Goal: Task Accomplishment & Management: Use online tool/utility

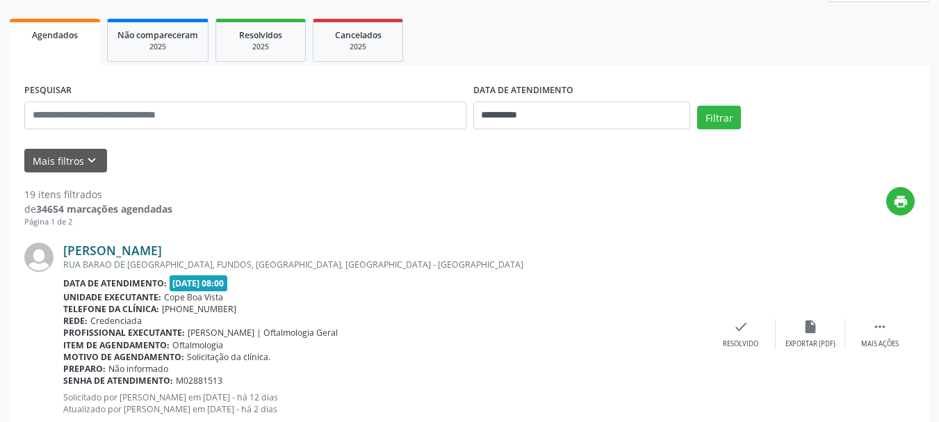
scroll to position [192, 0]
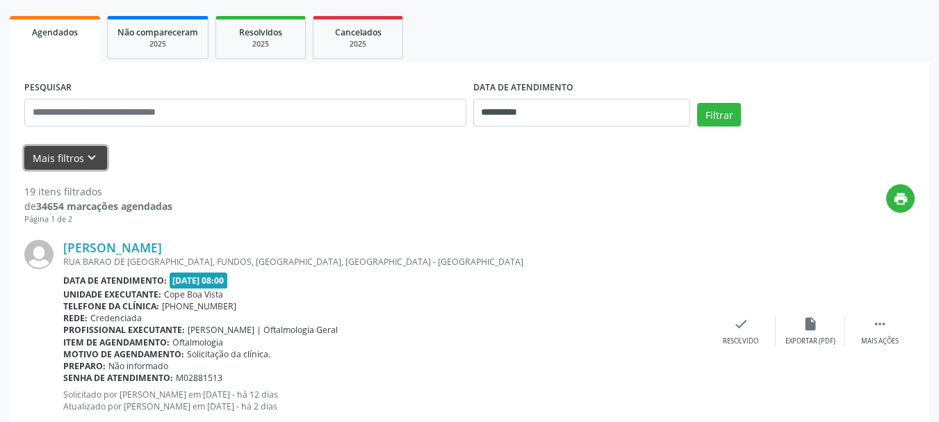
click at [91, 161] on icon "keyboard_arrow_down" at bounding box center [91, 157] width 15 height 15
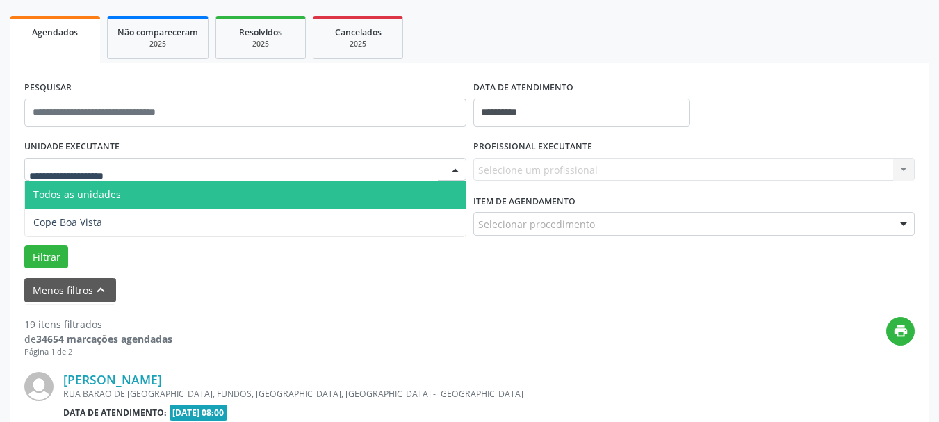
click at [209, 170] on div at bounding box center [245, 170] width 442 height 24
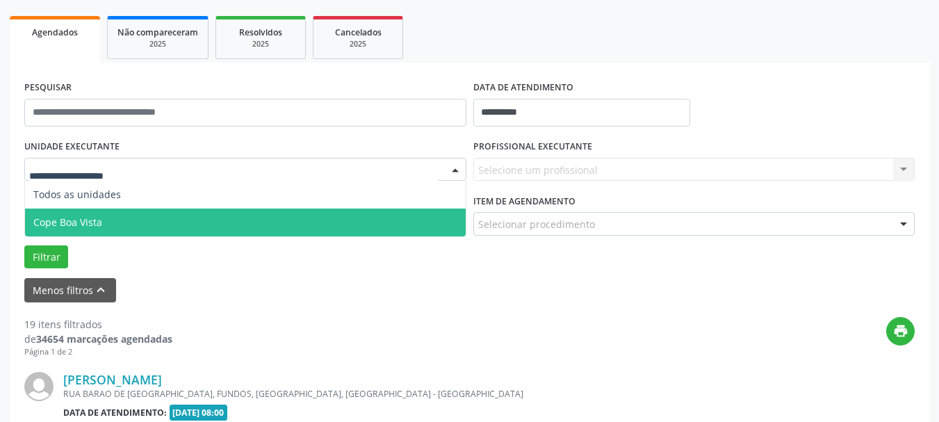
click at [127, 215] on span "Cope Boa Vista" at bounding box center [245, 223] width 441 height 28
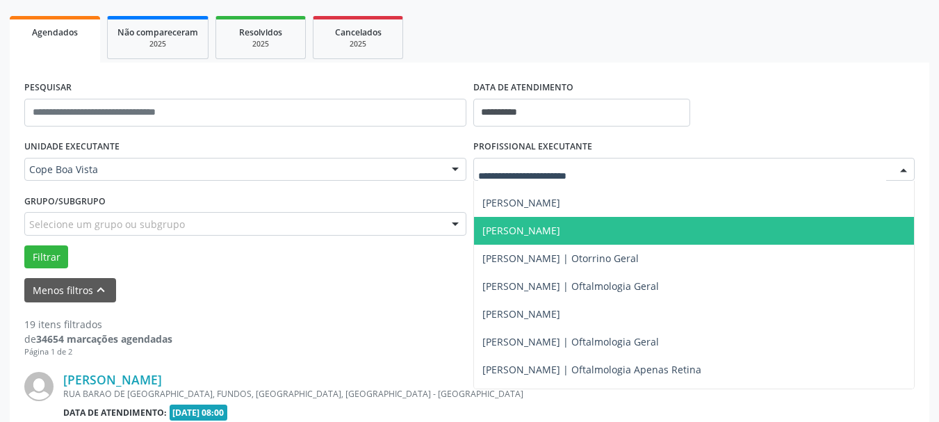
scroll to position [348, 0]
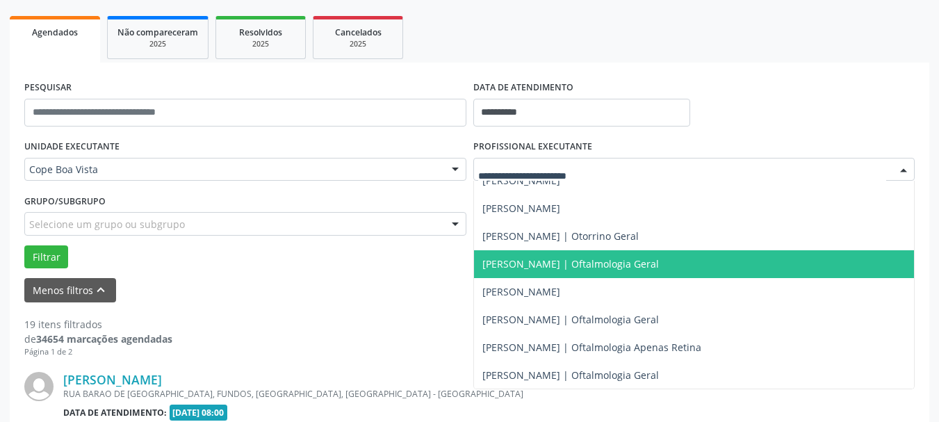
click at [537, 266] on span "[PERSON_NAME] | Oftalmologia Geral" at bounding box center [571, 263] width 177 height 13
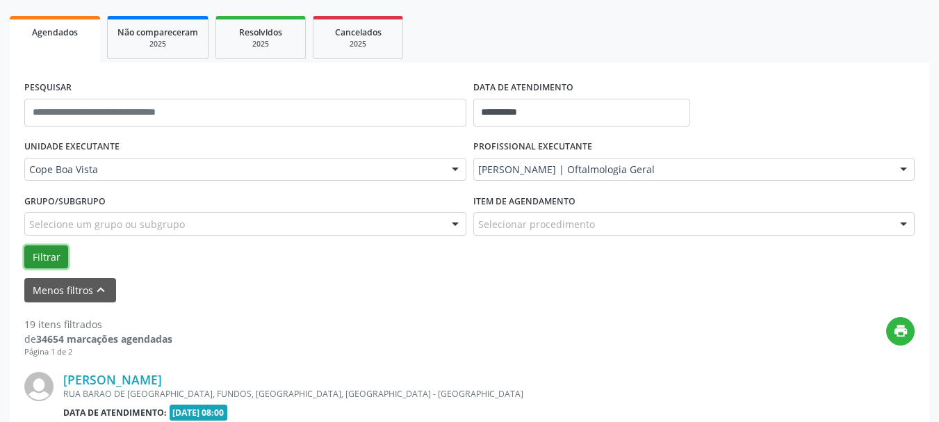
click at [36, 264] on button "Filtrar" at bounding box center [46, 257] width 44 height 24
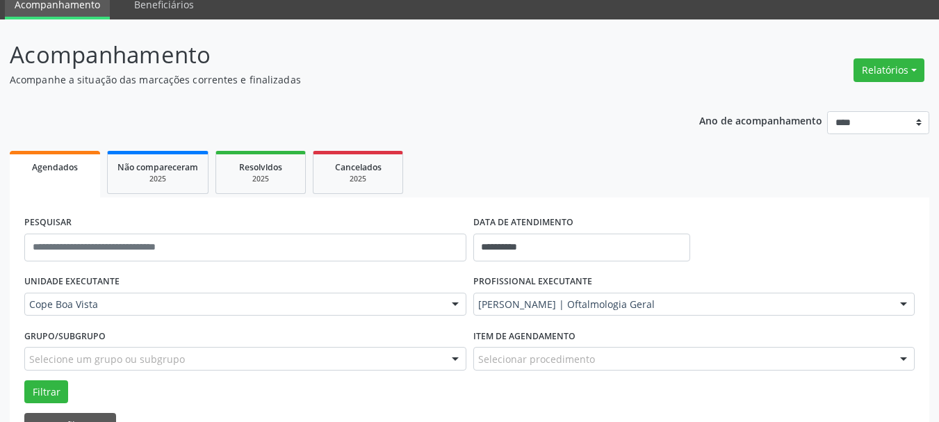
scroll to position [53, 0]
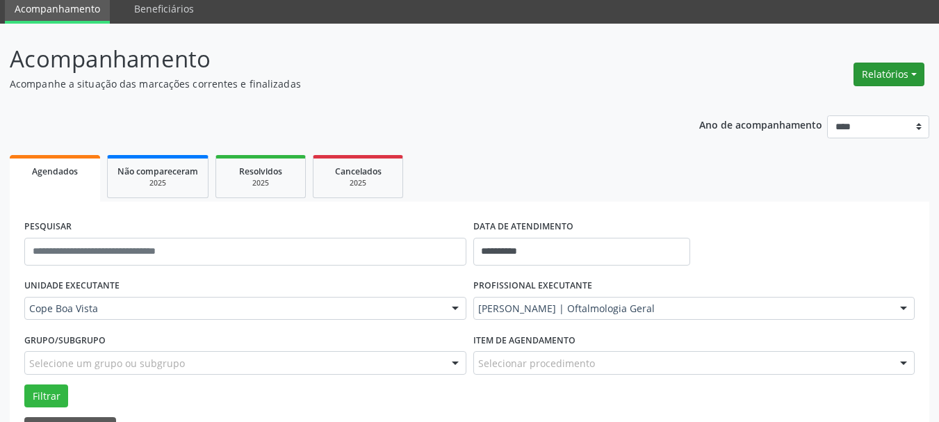
click at [891, 74] on button "Relatórios" at bounding box center [889, 75] width 71 height 24
click at [834, 101] on link "Agendamentos" at bounding box center [850, 104] width 149 height 19
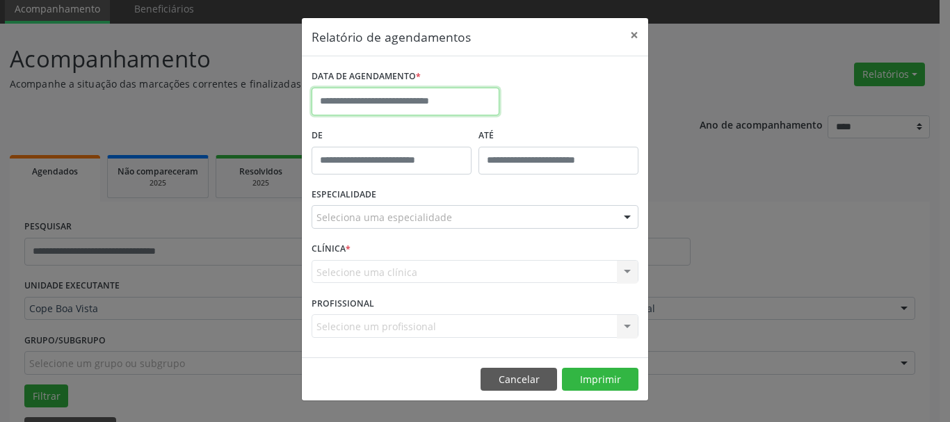
click at [400, 103] on input "text" at bounding box center [405, 102] width 188 height 28
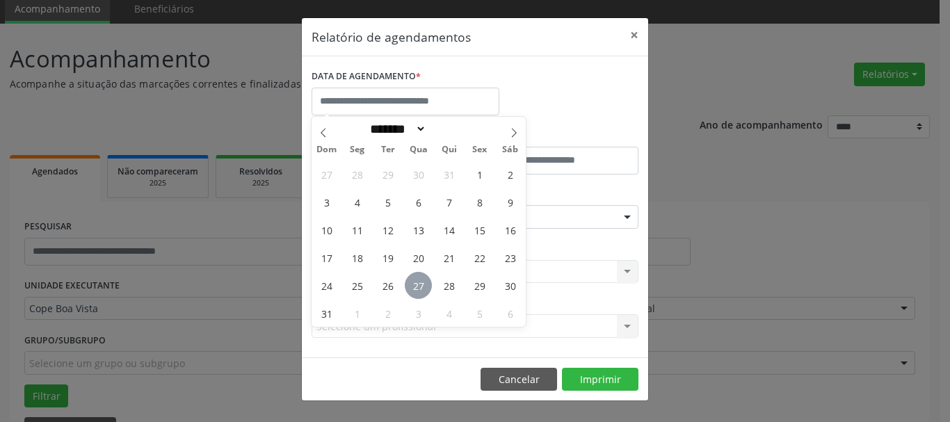
click at [410, 280] on span "27" at bounding box center [418, 285] width 27 height 27
type input "**********"
click at [411, 280] on span "27" at bounding box center [418, 285] width 27 height 27
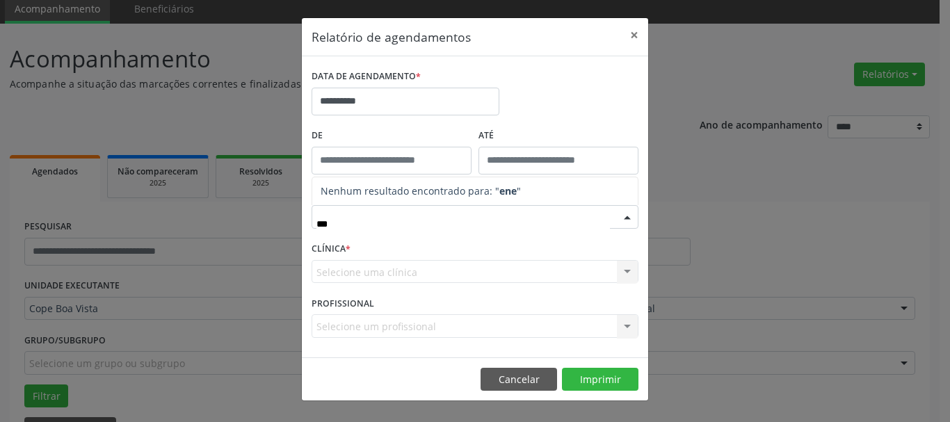
click at [369, 226] on input "***" at bounding box center [462, 224] width 293 height 28
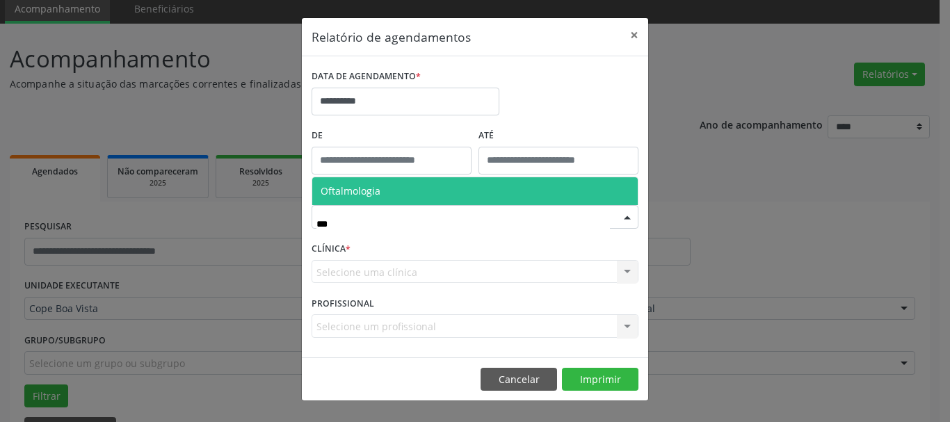
type input "****"
click at [483, 201] on span "Oftalmologia" at bounding box center [474, 191] width 325 height 28
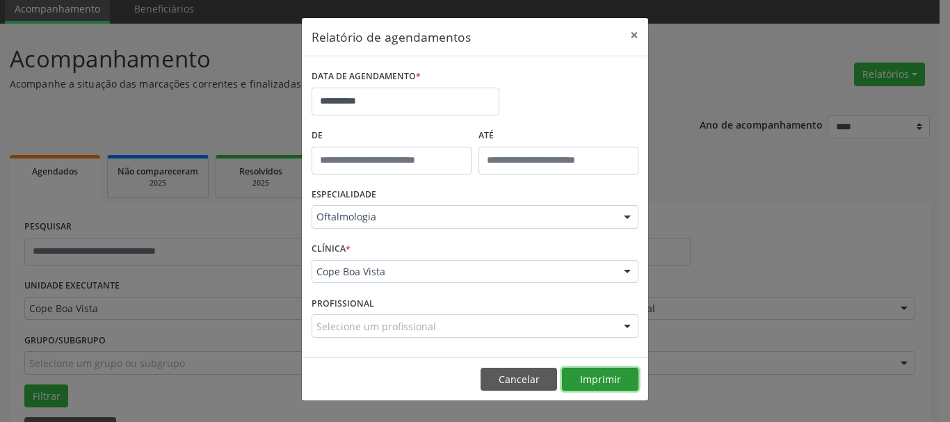
click at [599, 382] on button "Imprimir" at bounding box center [600, 380] width 76 height 24
click at [528, 377] on button "Cancelar" at bounding box center [518, 380] width 76 height 24
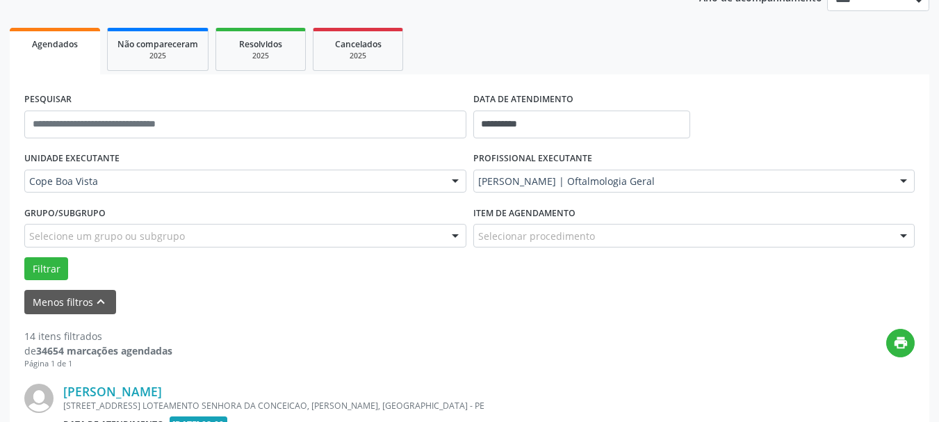
scroll to position [192, 0]
